Goal: Task Accomplishment & Management: Use online tool/utility

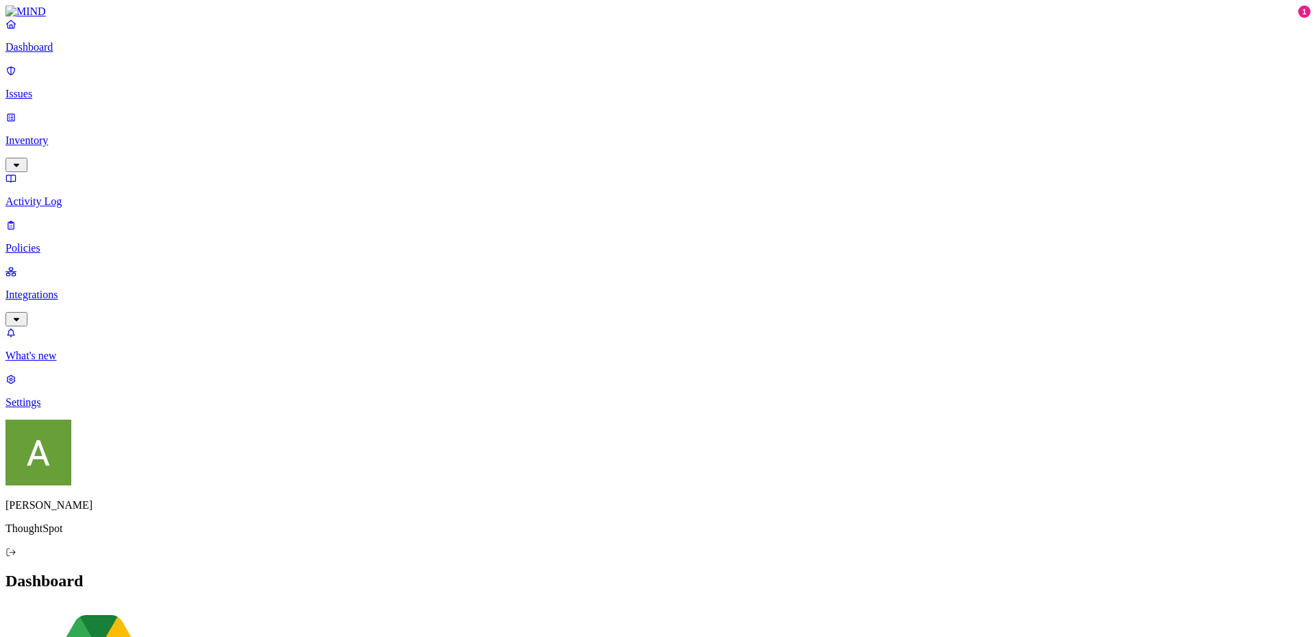
click at [65, 289] on p "Integrations" at bounding box center [657, 295] width 1305 height 12
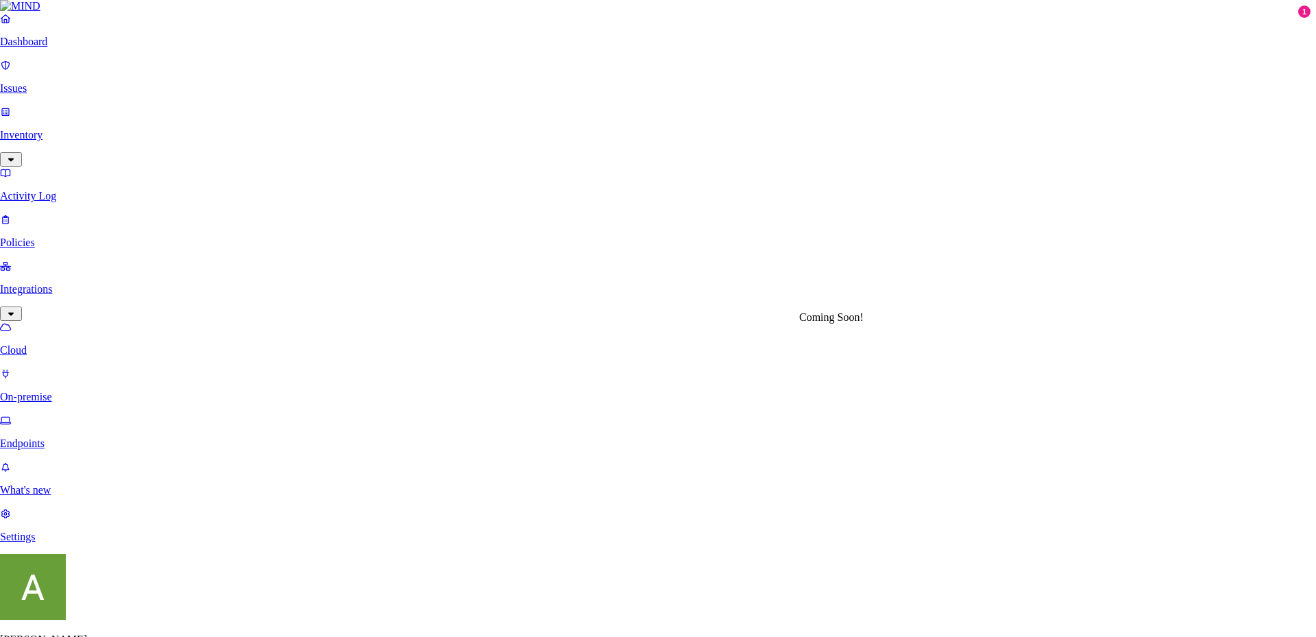
scroll to position [433, 0]
